Goal: Information Seeking & Learning: Learn about a topic

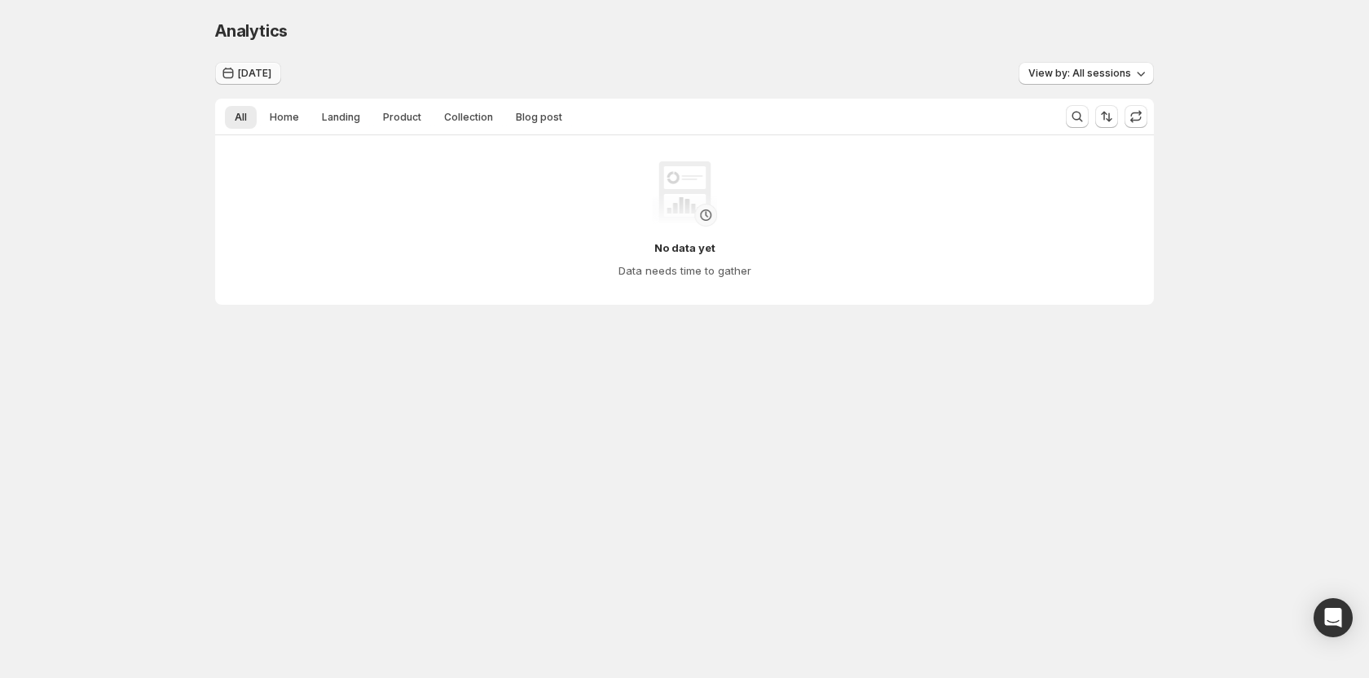
click at [264, 70] on span "Aug 27, 2025" at bounding box center [254, 73] width 33 height 13
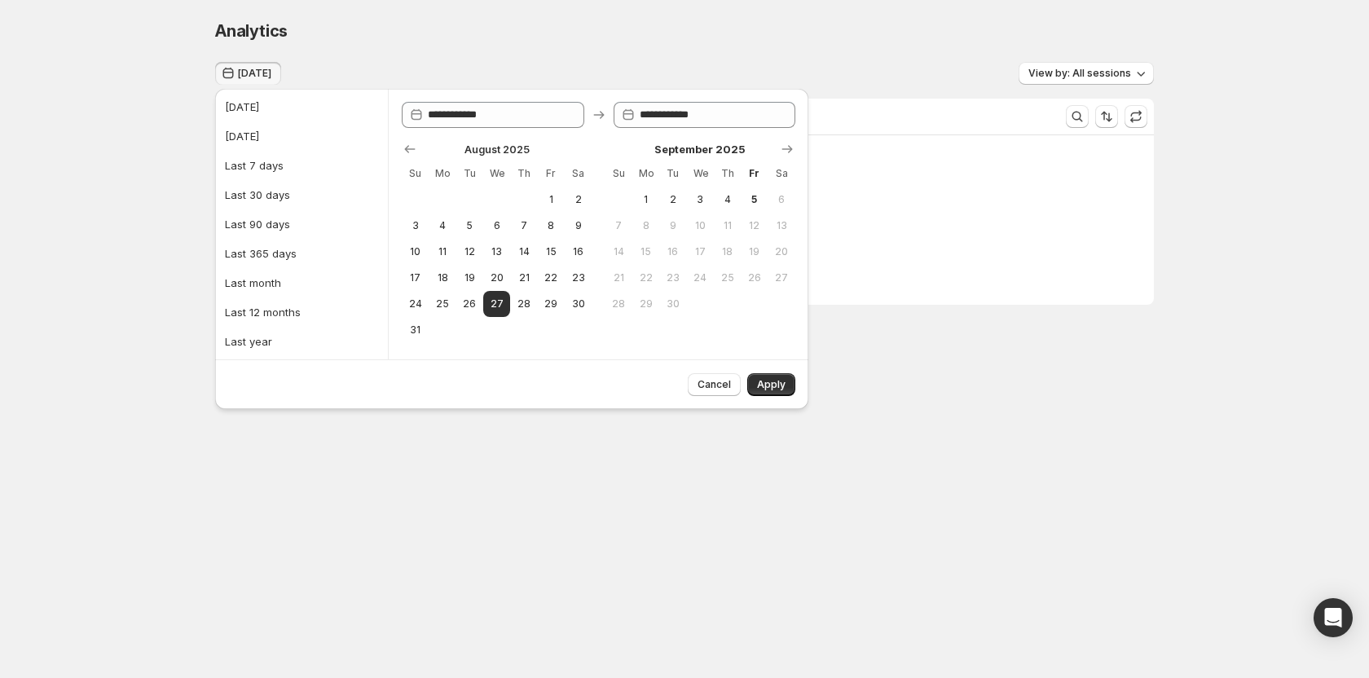
click at [108, 156] on div "**********" at bounding box center [684, 196] width 1369 height 393
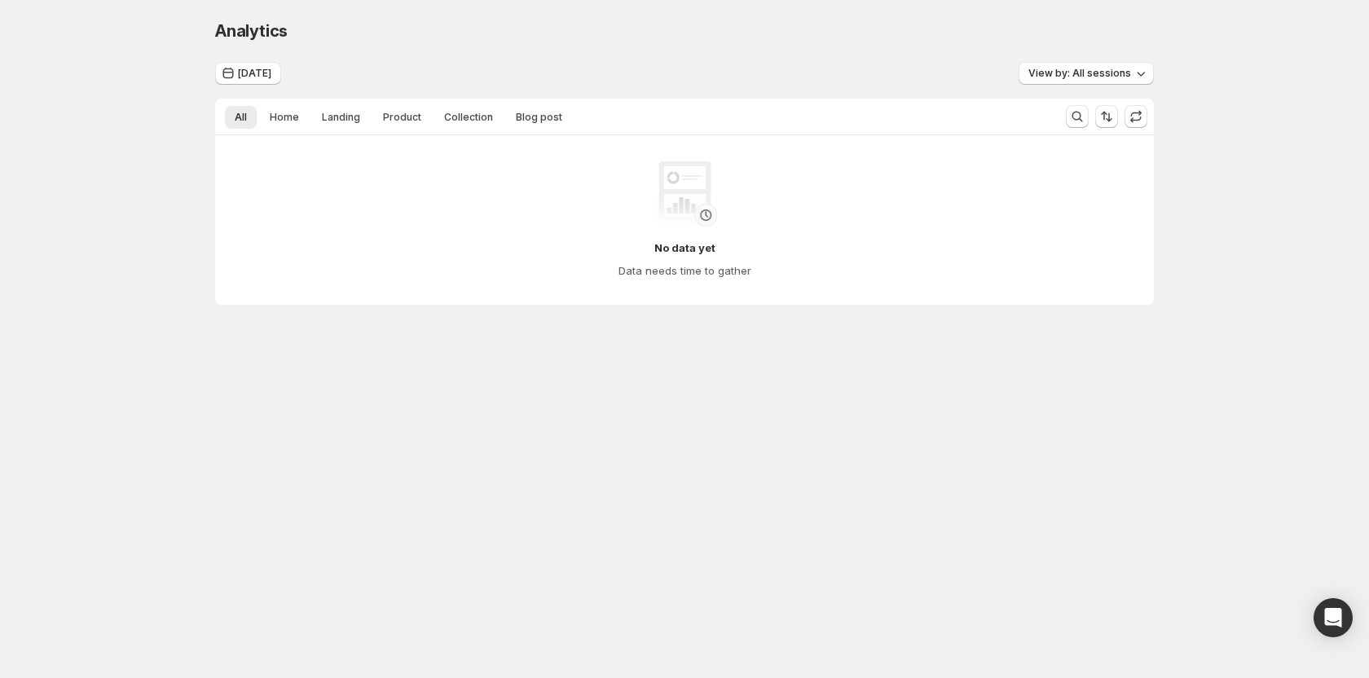
drag, startPoint x: 809, startPoint y: 399, endPoint x: 800, endPoint y: 383, distance: 17.9
click at [809, 399] on body "Analytics. This page is ready Analytics Aug 27, 2025 View by: All sessions All …" at bounding box center [684, 339] width 1369 height 678
